Goal: Check status: Check status

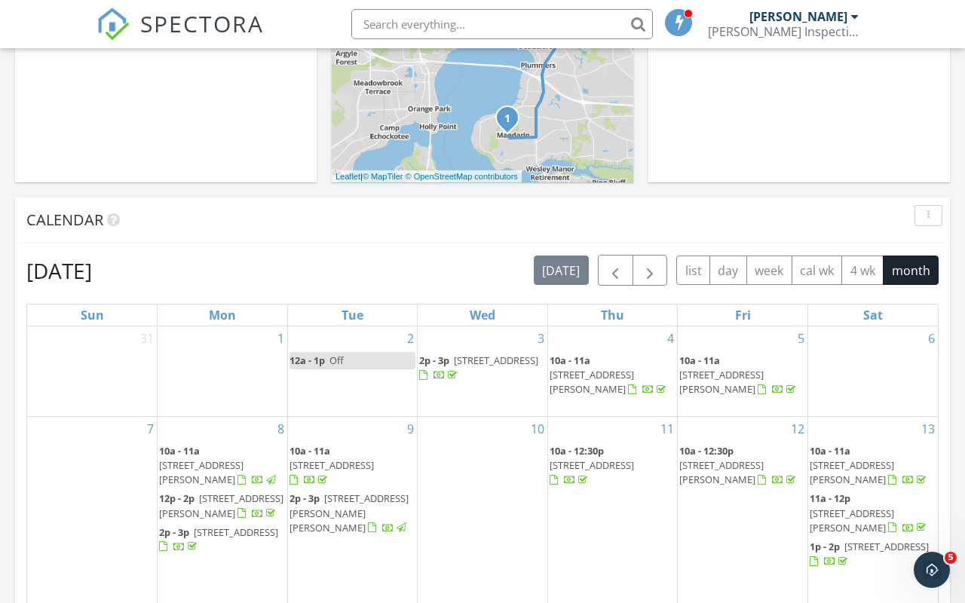
scroll to position [410, 0]
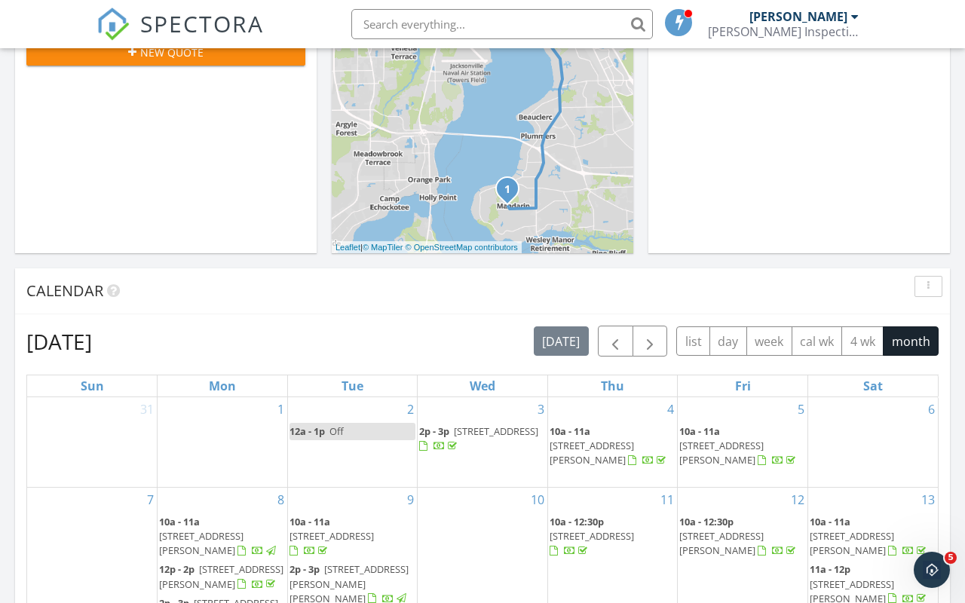
click at [617, 342] on span "button" at bounding box center [615, 342] width 18 height 18
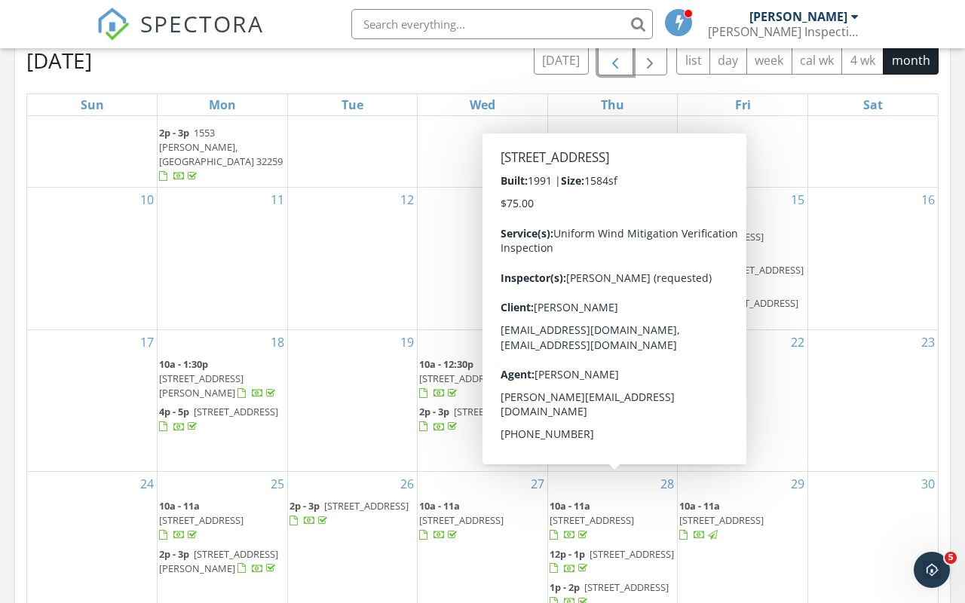
scroll to position [677, 0]
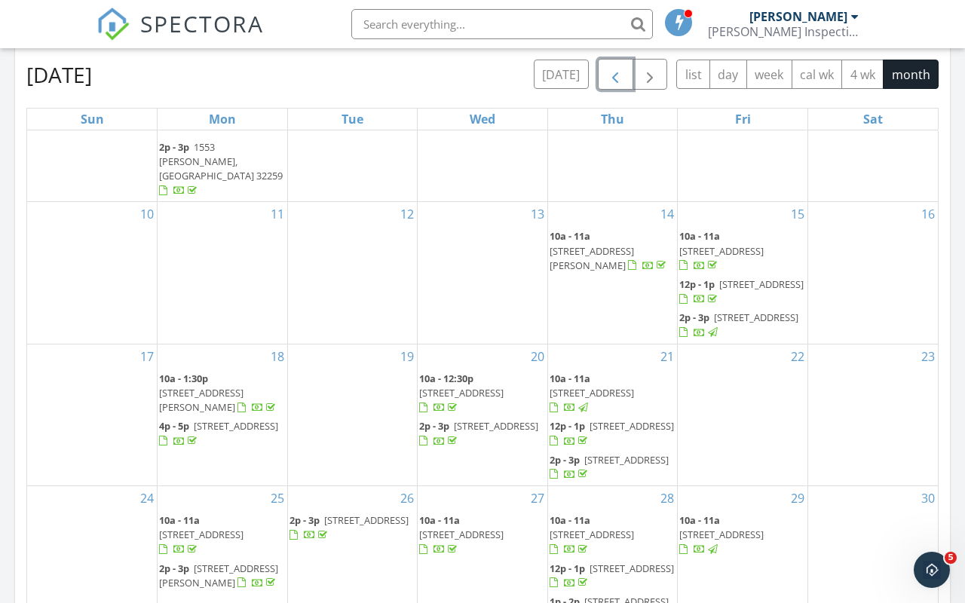
click at [615, 80] on span "button" at bounding box center [615, 75] width 18 height 18
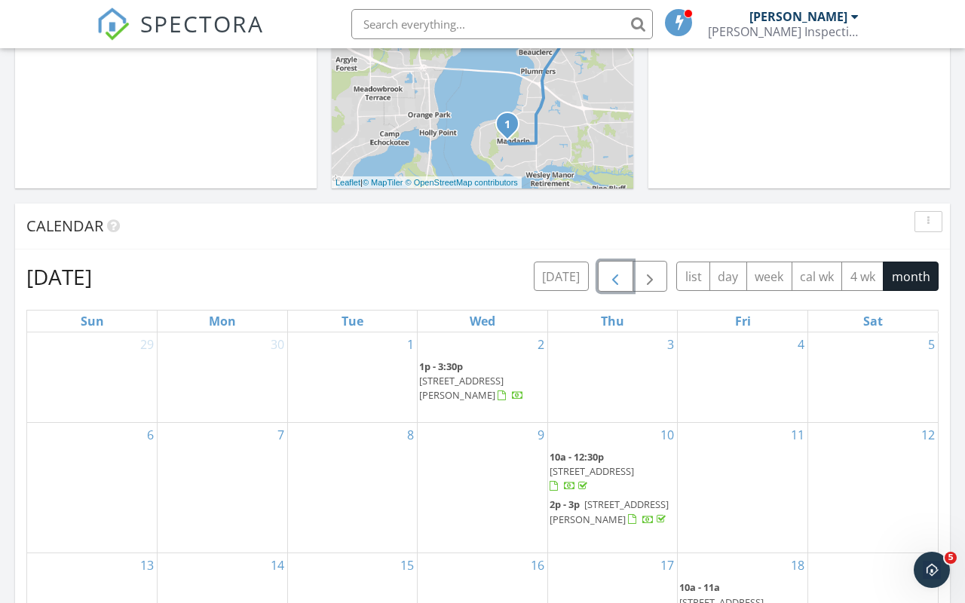
scroll to position [465, 0]
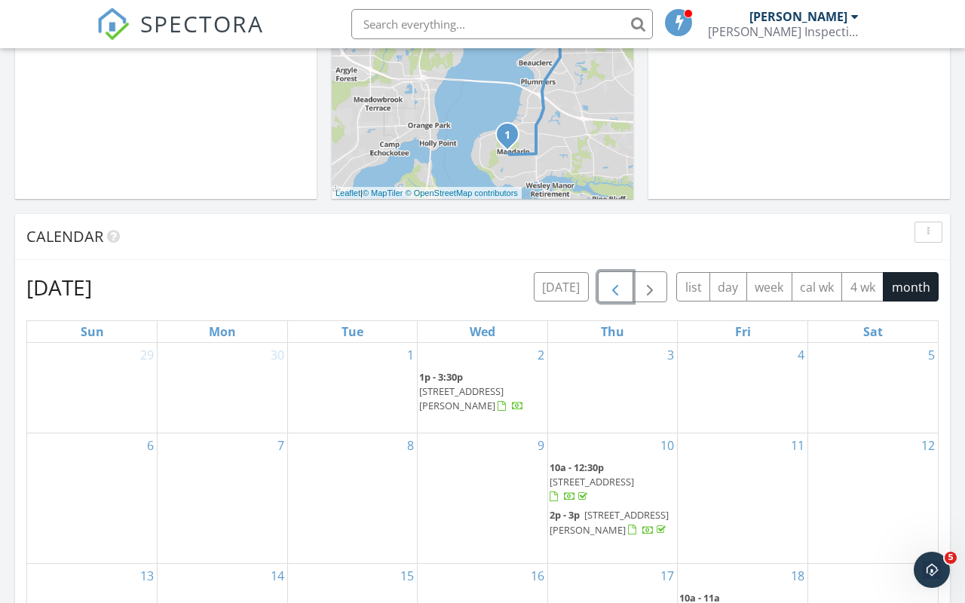
click at [627, 284] on button "button" at bounding box center [615, 286] width 35 height 31
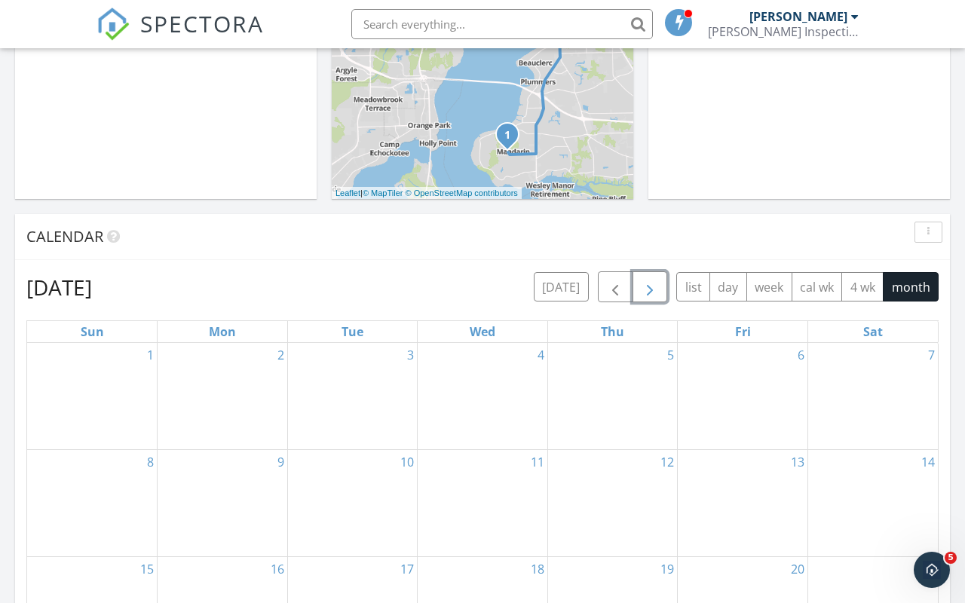
click at [663, 290] on button "button" at bounding box center [650, 286] width 35 height 31
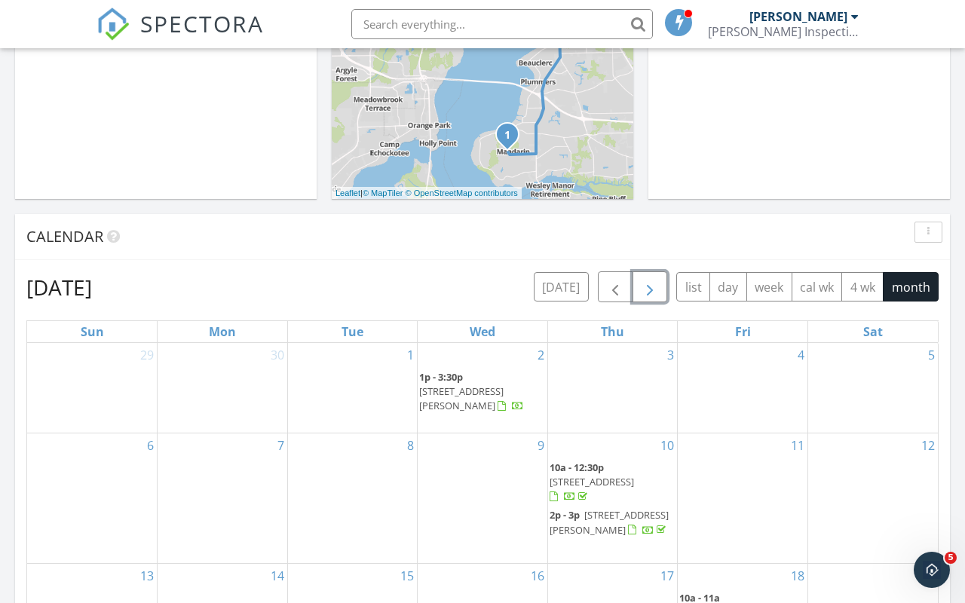
click at [663, 290] on button "button" at bounding box center [650, 286] width 35 height 31
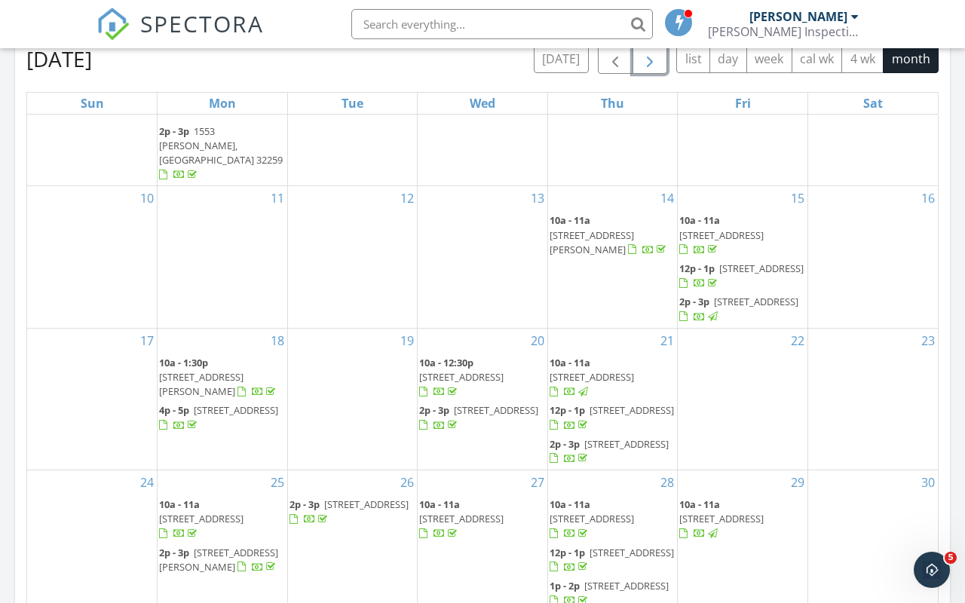
scroll to position [698, 0]
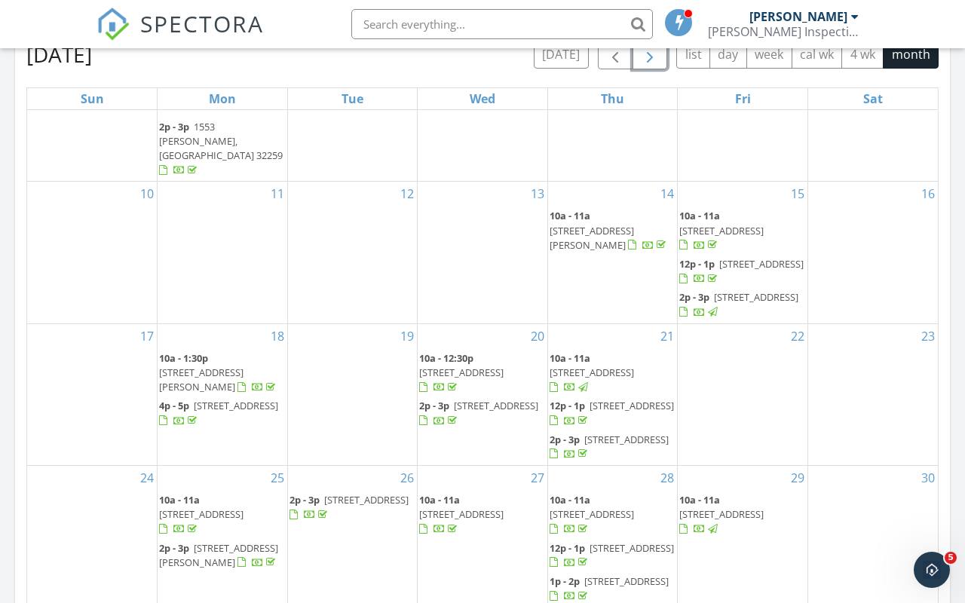
click at [233, 366] on span "1584 Sandy Springs Dr, Orange Park 32003" at bounding box center [201, 380] width 84 height 28
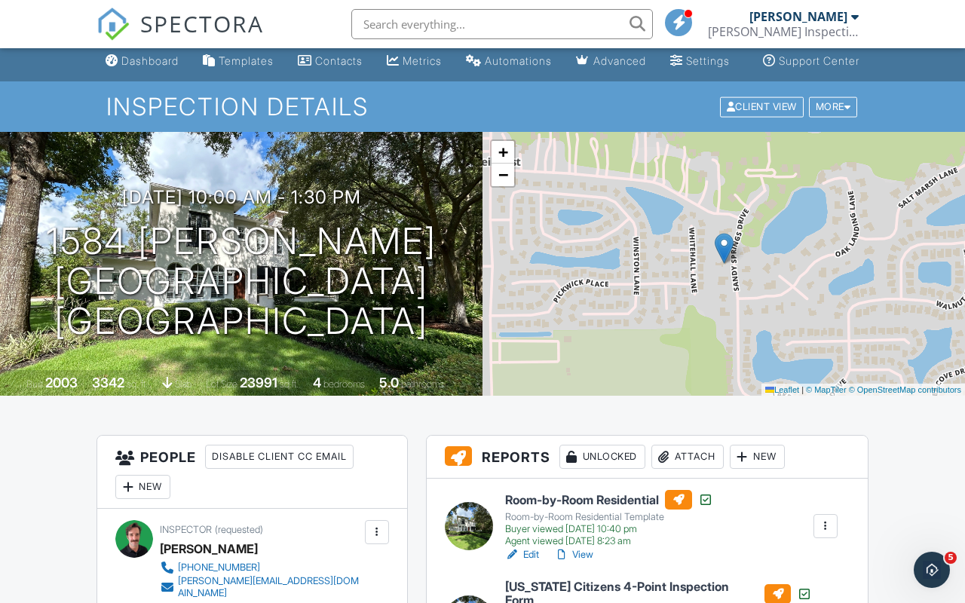
scroll to position [10, 0]
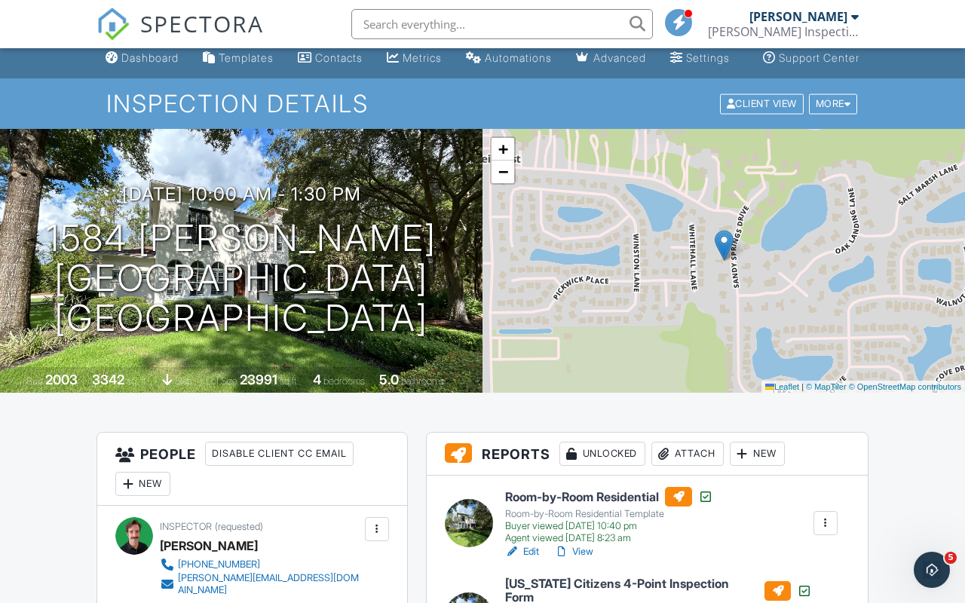
click at [583, 560] on link "View" at bounding box center [573, 551] width 39 height 15
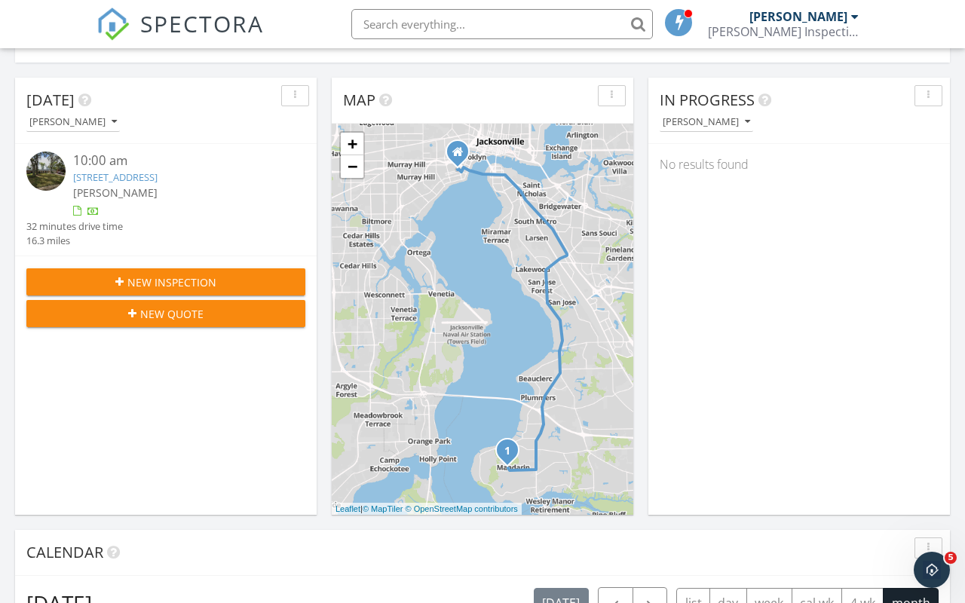
scroll to position [151, 0]
